Goal: Register for event/course

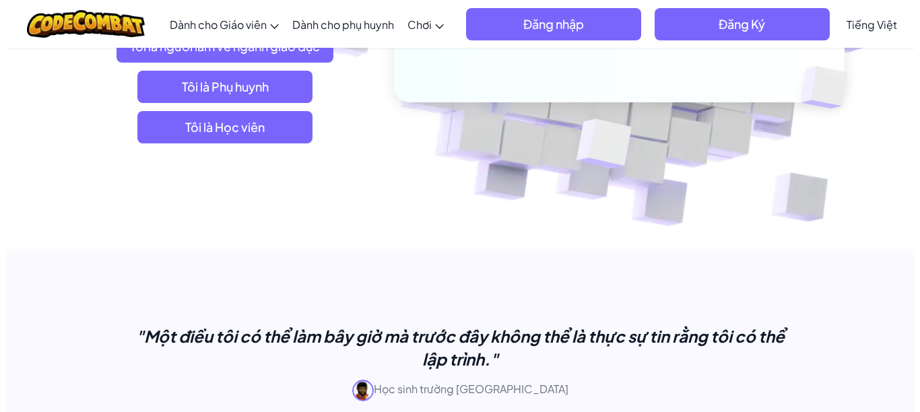
scroll to position [337, 0]
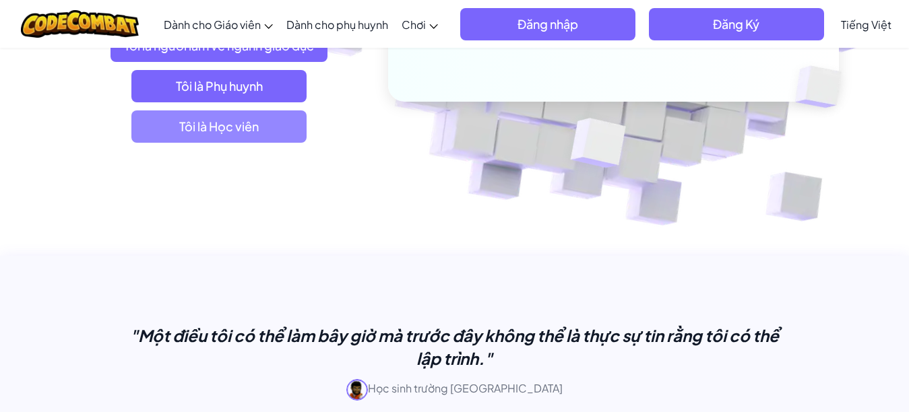
click at [239, 126] on span "Tôi là Học viên" at bounding box center [218, 126] width 175 height 32
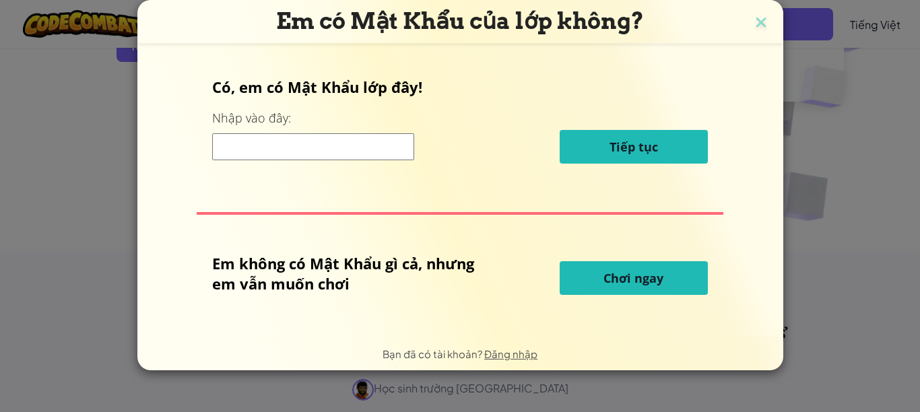
click at [139, 231] on div "Em có Mật Khẩu của lớp không? Có, em có Mật Khẩu lớp đây! Nhập vào đây: Tiếp tụ…" at bounding box center [460, 206] width 920 height 412
click at [609, 270] on button "Chơi ngay" at bounding box center [634, 278] width 148 height 34
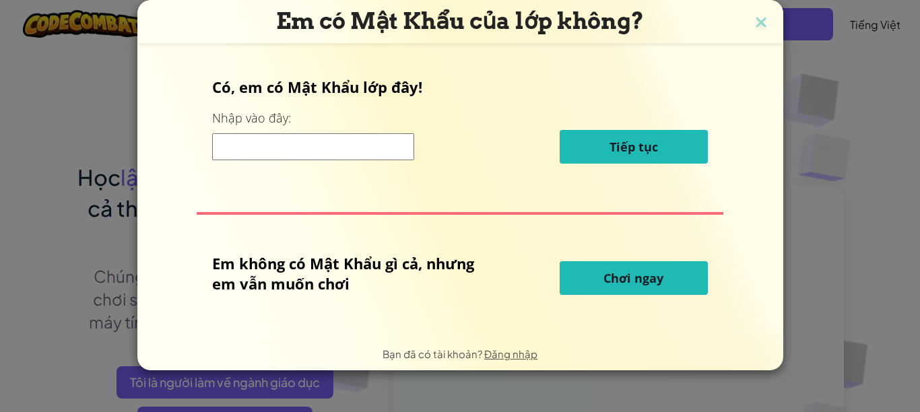
click at [641, 278] on span "Chơi ngay" at bounding box center [634, 278] width 60 height 16
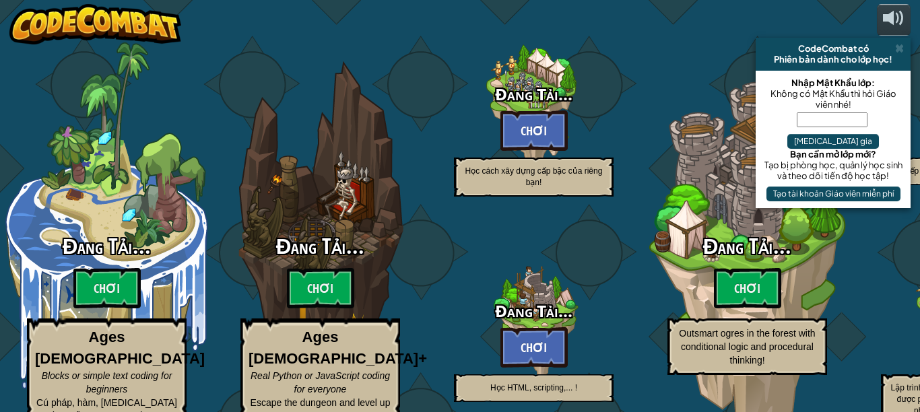
select select "vi"
